Goal: Transaction & Acquisition: Purchase product/service

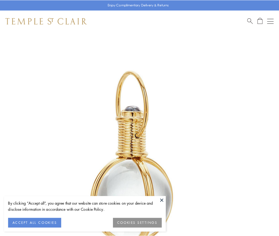
scroll to position [139, 0]
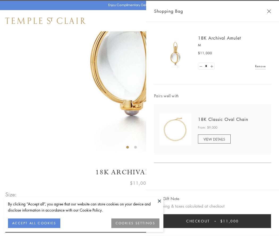
click at [213, 221] on button "Checkout $11,000" at bounding box center [212, 222] width 117 height 14
